Goal: Task Accomplishment & Management: Complete application form

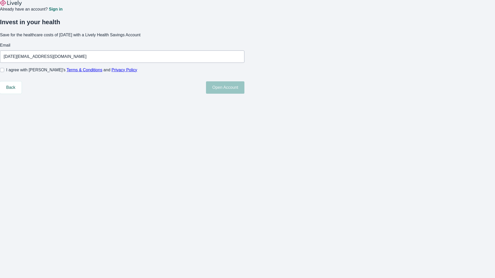
click at [4, 72] on input "I agree with Lively’s Terms & Conditions and Privacy Policy" at bounding box center [2, 70] width 4 height 4
checkbox input "true"
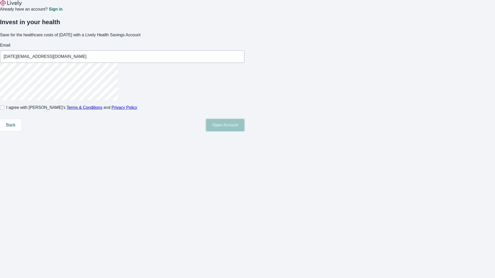
click at [244, 131] on button "Open Account" at bounding box center [225, 125] width 38 height 12
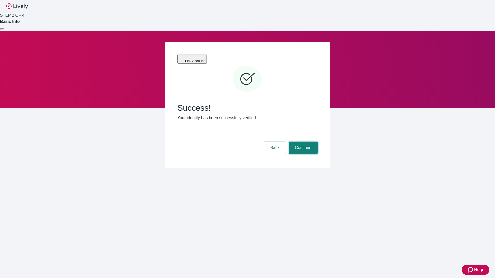
click at [302, 142] on button "Continue" at bounding box center [302, 148] width 29 height 12
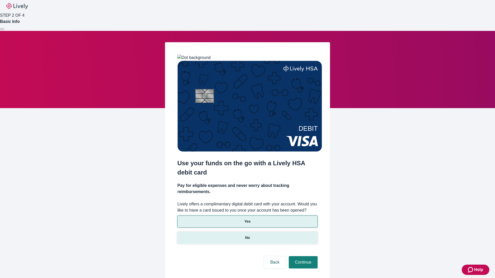
click at [247, 235] on p "No" at bounding box center [247, 237] width 5 height 5
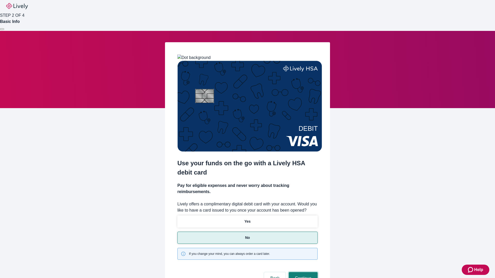
click at [302, 272] on button "Continue" at bounding box center [302, 278] width 29 height 12
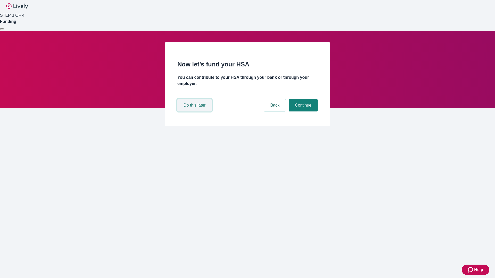
click at [195, 112] on button "Do this later" at bounding box center [194, 105] width 34 height 12
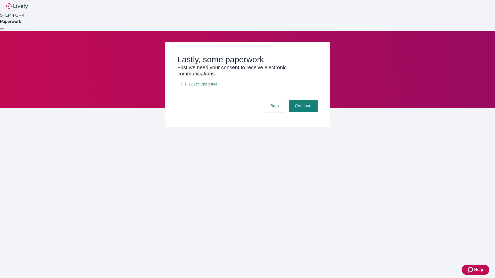
click at [183, 86] on input "E-Sign Disclosure" at bounding box center [183, 84] width 4 height 4
checkbox input "true"
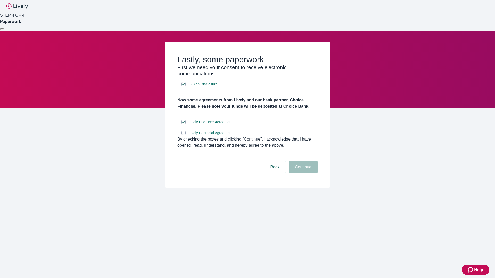
click at [183, 135] on input "Lively Custodial Agreement" at bounding box center [183, 133] width 4 height 4
checkbox input "true"
click at [302, 173] on button "Continue" at bounding box center [302, 167] width 29 height 12
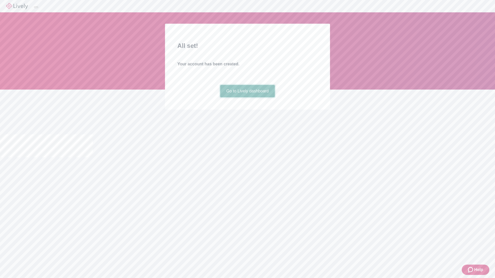
click at [247, 97] on link "Go to Lively dashboard" at bounding box center [247, 91] width 55 height 12
